Goal: Task Accomplishment & Management: Manage account settings

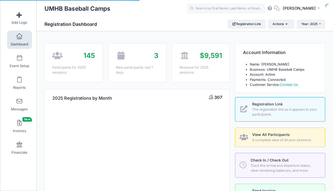
select select
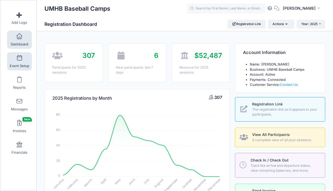
click at [19, 59] on span at bounding box center [19, 58] width 0 height 6
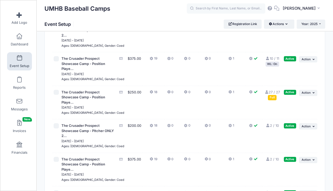
scroll to position [317, 0]
